Goal: Navigation & Orientation: Find specific page/section

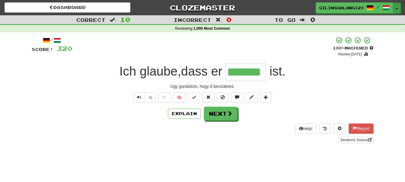
click at [396, 8] on button "Toggle Dropdown" at bounding box center [397, 8] width 8 height 11
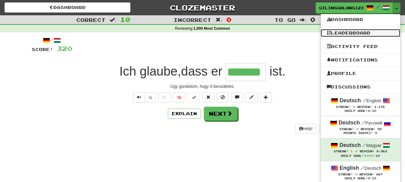
click at [376, 34] on link "Leaderboard" at bounding box center [360, 33] width 79 height 8
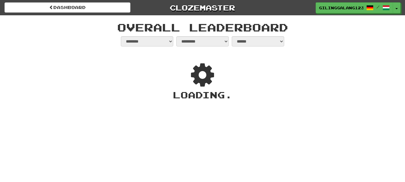
select select "**********"
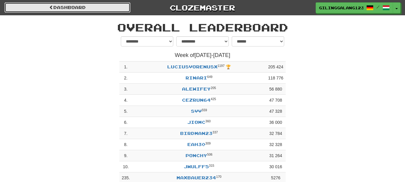
click at [111, 7] on link "dashboard" at bounding box center [67, 7] width 126 height 10
